Goal: Find specific page/section: Find specific page/section

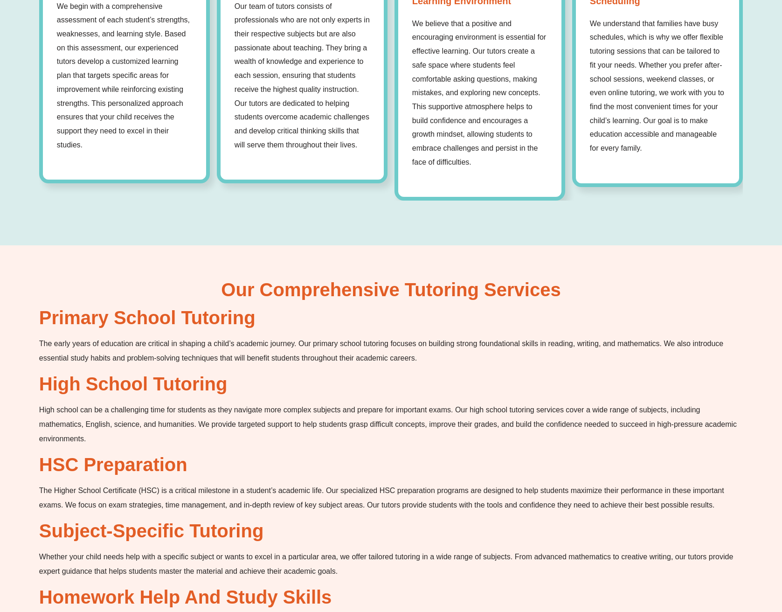
scroll to position [769, 0]
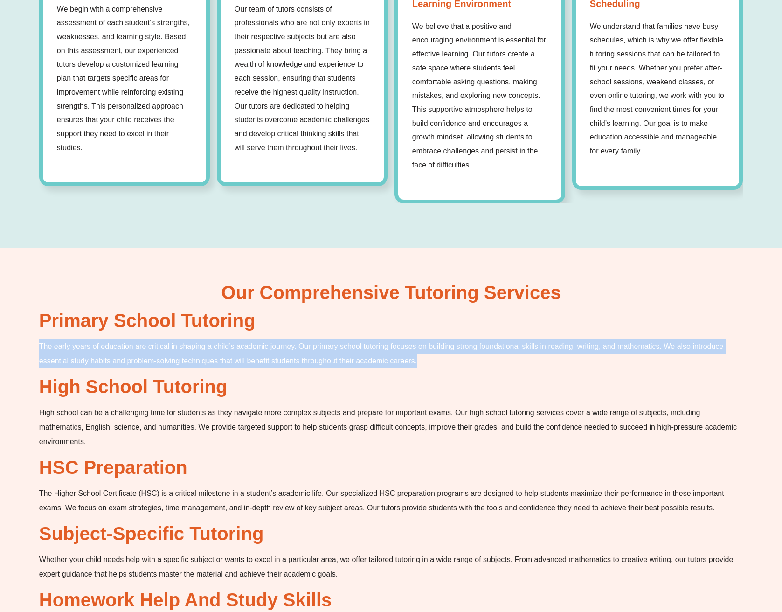
drag, startPoint x: 41, startPoint y: 346, endPoint x: 431, endPoint y: 361, distance: 391.0
click at [431, 361] on p "The early years of education are critical in shaping a child’s academic journey…" at bounding box center [390, 353] width 703 height 29
click at [427, 357] on p "The early years of education are critical in shaping a child’s academic journey…" at bounding box center [390, 353] width 703 height 29
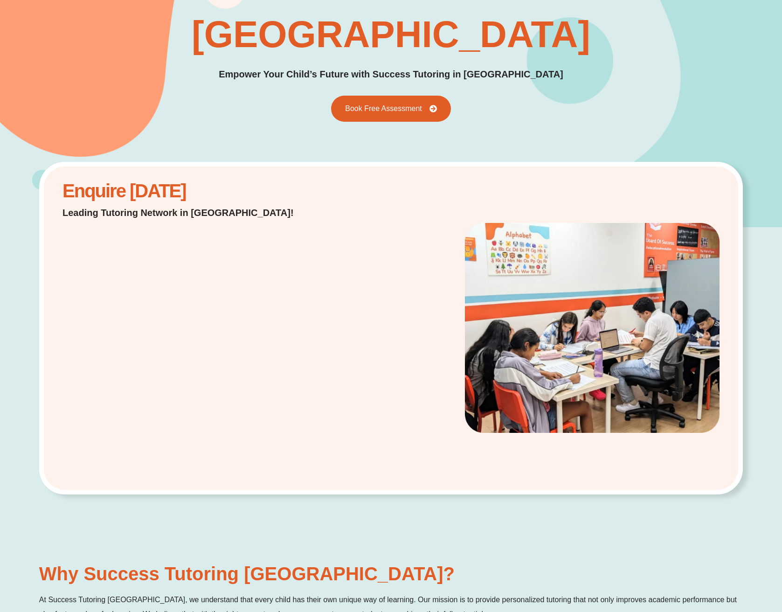
scroll to position [0, 0]
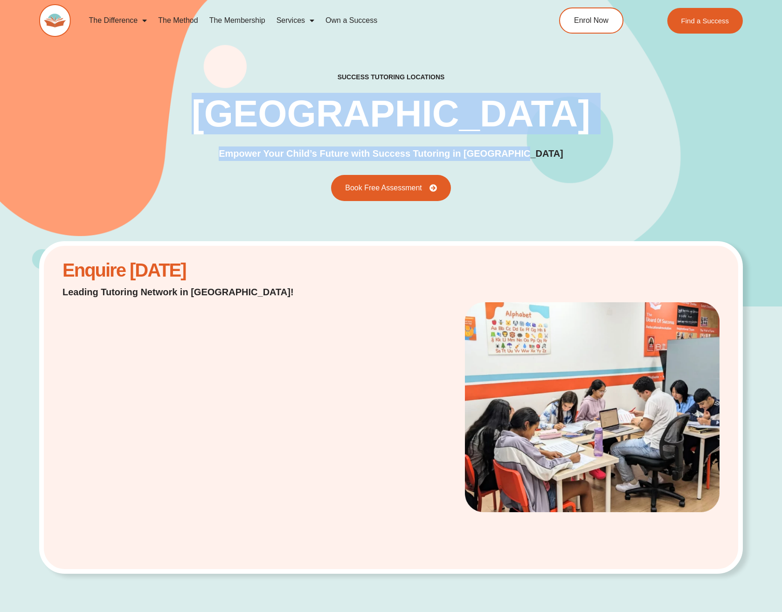
drag, startPoint x: 296, startPoint y: 106, endPoint x: 542, endPoint y: 156, distance: 250.2
click at [542, 156] on div "success tutoring locations [GEOGRAPHIC_DATA] Empower Your Child’s Future with S…" at bounding box center [390, 137] width 703 height 128
click at [298, 114] on h1 "[GEOGRAPHIC_DATA]" at bounding box center [391, 113] width 399 height 37
drag, startPoint x: 297, startPoint y: 107, endPoint x: 543, endPoint y: 151, distance: 249.5
click at [543, 151] on div "success tutoring locations [GEOGRAPHIC_DATA] Empower Your Child’s Future with S…" at bounding box center [390, 137] width 703 height 128
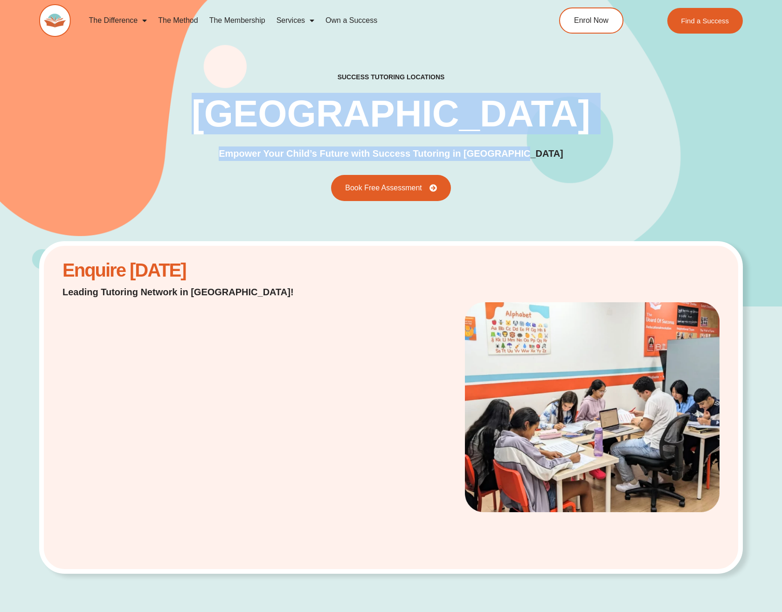
click at [536, 152] on p "Empower Your Child’s Future with Success Tutoring in [GEOGRAPHIC_DATA]" at bounding box center [391, 153] width 344 height 14
drag, startPoint x: 298, startPoint y: 106, endPoint x: 538, endPoint y: 154, distance: 244.9
click at [538, 154] on div "success tutoring locations [GEOGRAPHIC_DATA] Empower Your Child’s Future with S…" at bounding box center [390, 137] width 703 height 128
click at [536, 153] on p "Empower Your Child’s Future with Success Tutoring in [GEOGRAPHIC_DATA]" at bounding box center [391, 153] width 344 height 14
drag, startPoint x: 297, startPoint y: 104, endPoint x: 538, endPoint y: 146, distance: 244.6
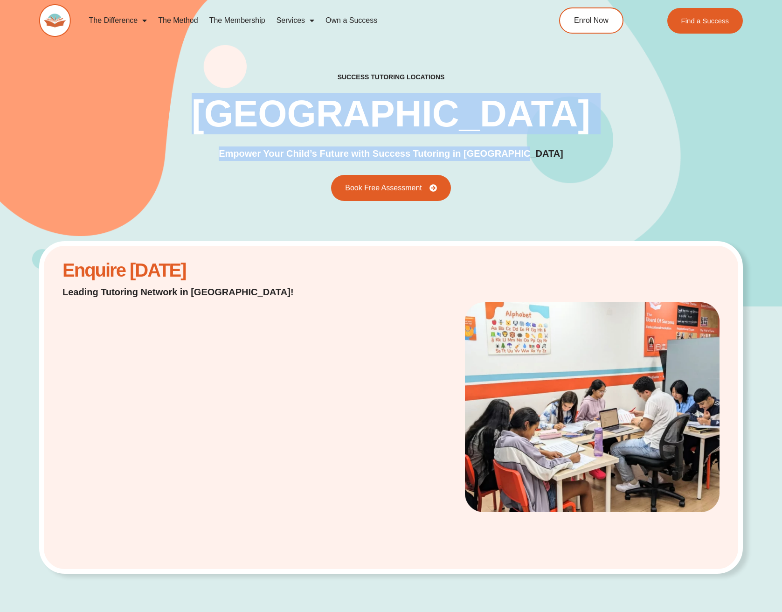
click at [538, 146] on div "success tutoring locations [GEOGRAPHIC_DATA] Empower Your Child’s Future with S…" at bounding box center [390, 137] width 703 height 128
click at [533, 153] on p "Empower Your Child’s Future with Success Tutoring in [GEOGRAPHIC_DATA]" at bounding box center [391, 153] width 344 height 14
